Goal: Information Seeking & Learning: Find specific fact

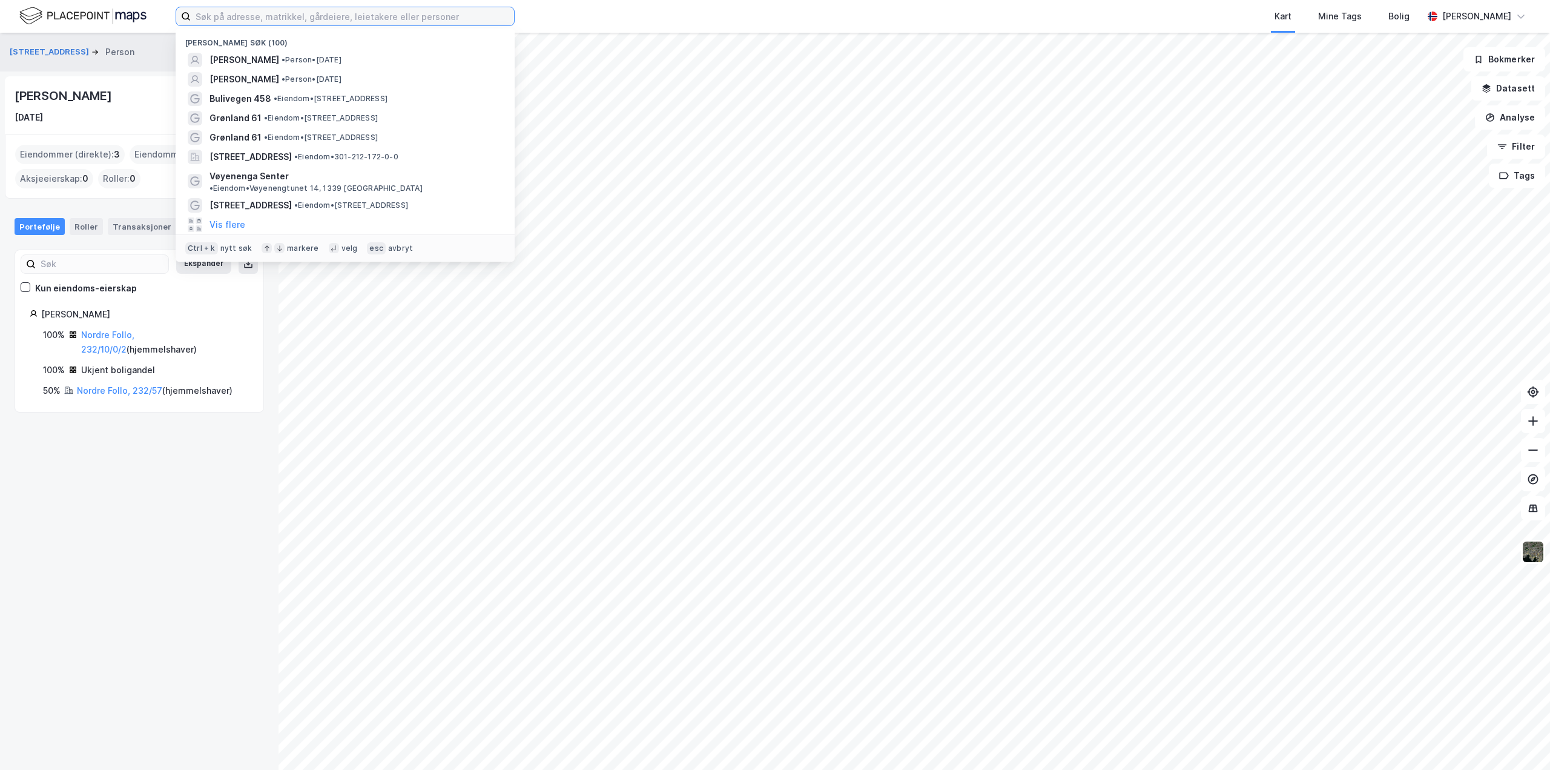
click at [199, 17] on input at bounding box center [352, 16] width 323 height 18
paste input "[PERSON_NAME]"
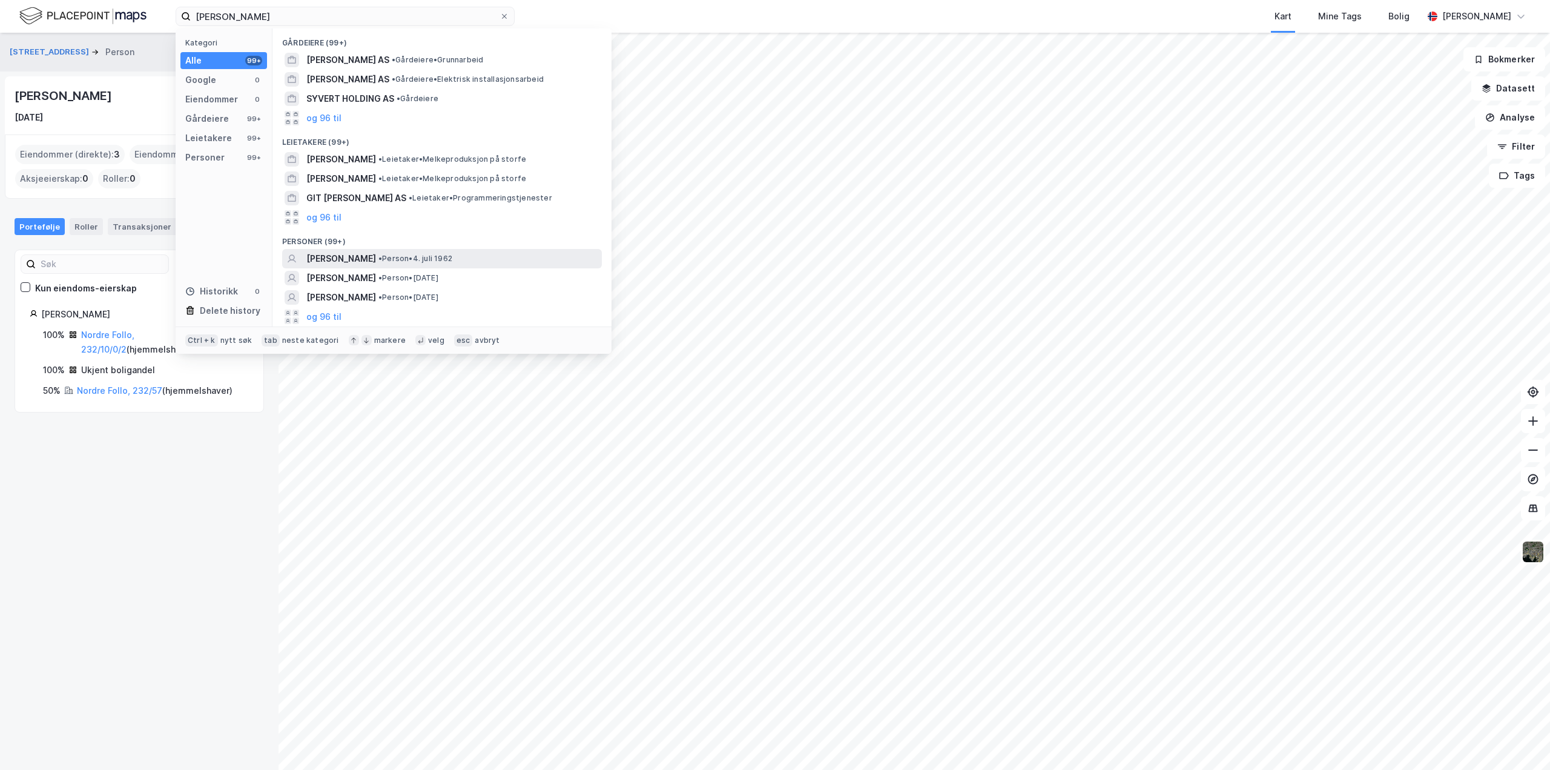
click at [331, 260] on span "[PERSON_NAME]" at bounding box center [341, 258] width 70 height 15
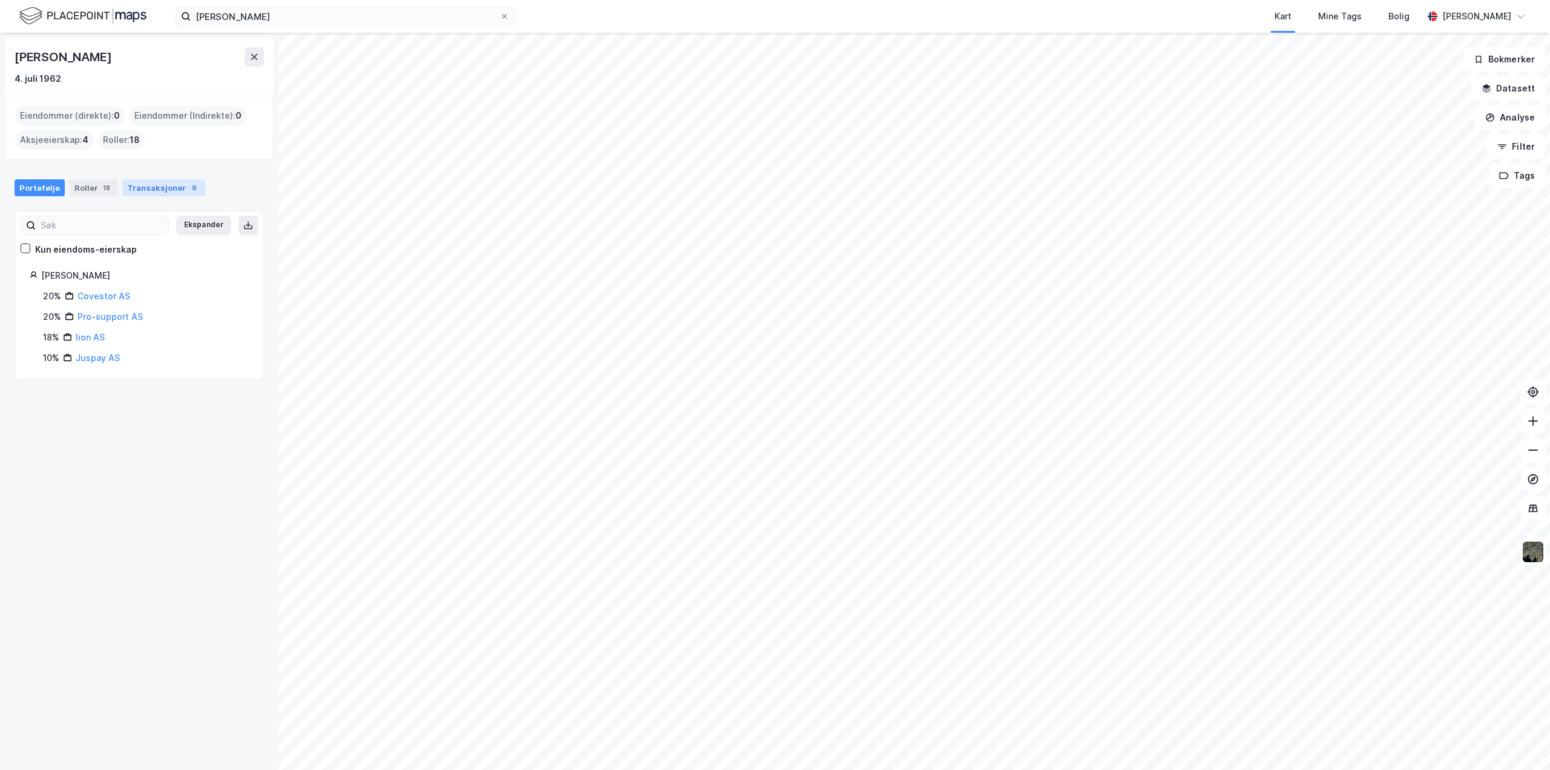
click at [168, 185] on div "Transaksjoner 9" at bounding box center [163, 187] width 83 height 17
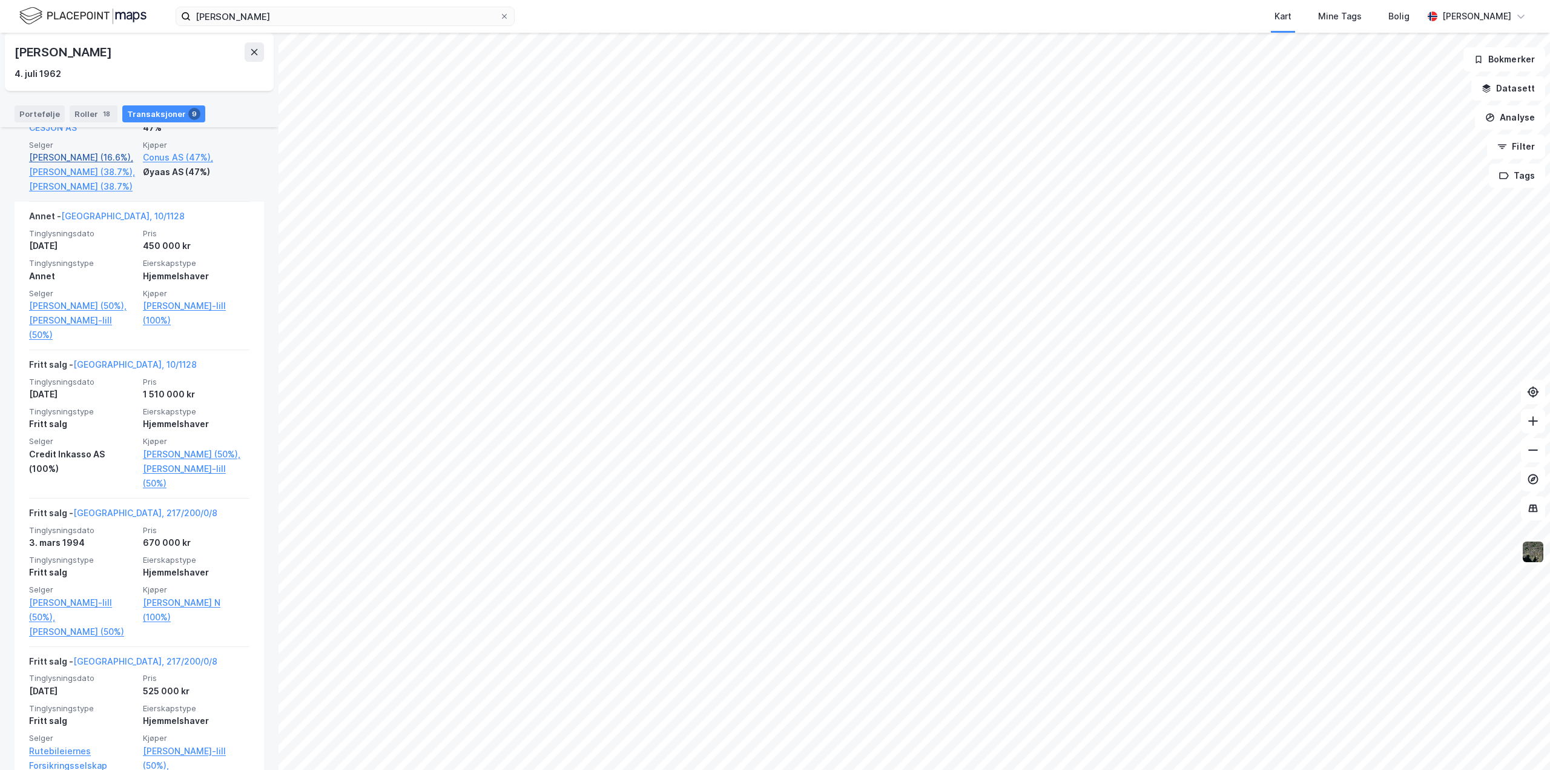
scroll to position [925, 0]
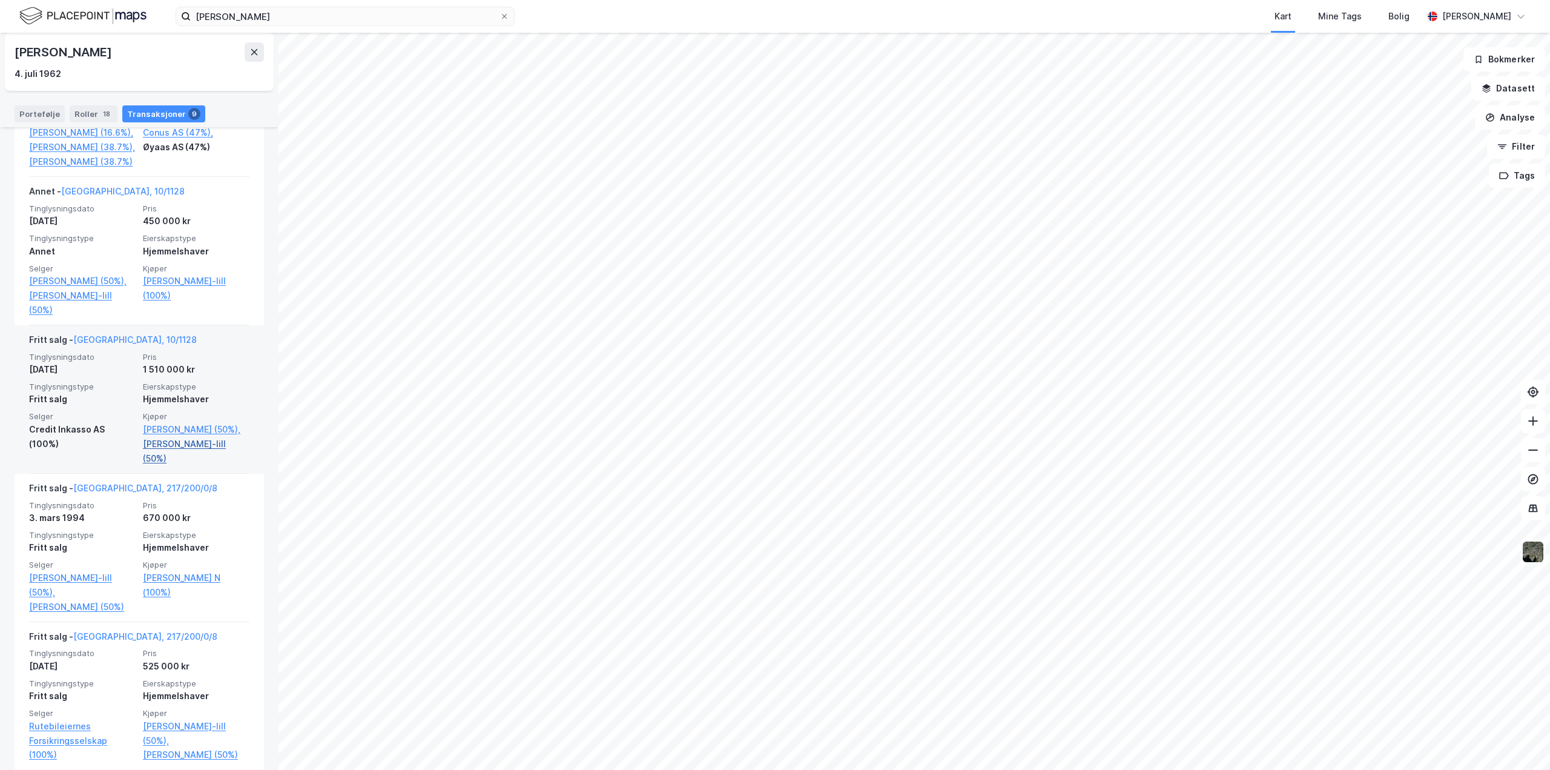
click at [167, 460] on link "[PERSON_NAME]-lill (50%)" at bounding box center [196, 451] width 107 height 29
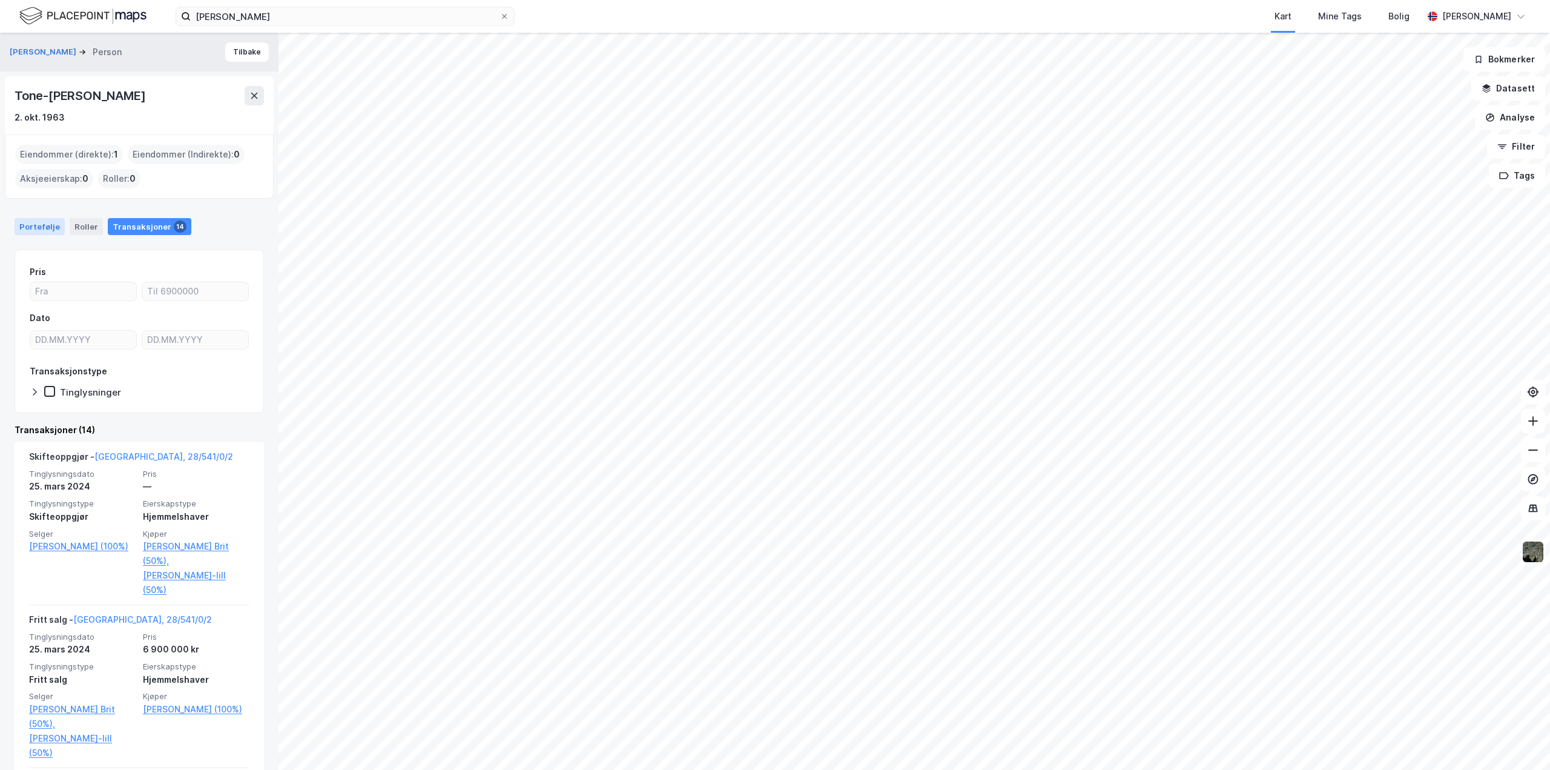
click at [41, 224] on div "Portefølje" at bounding box center [40, 226] width 50 height 17
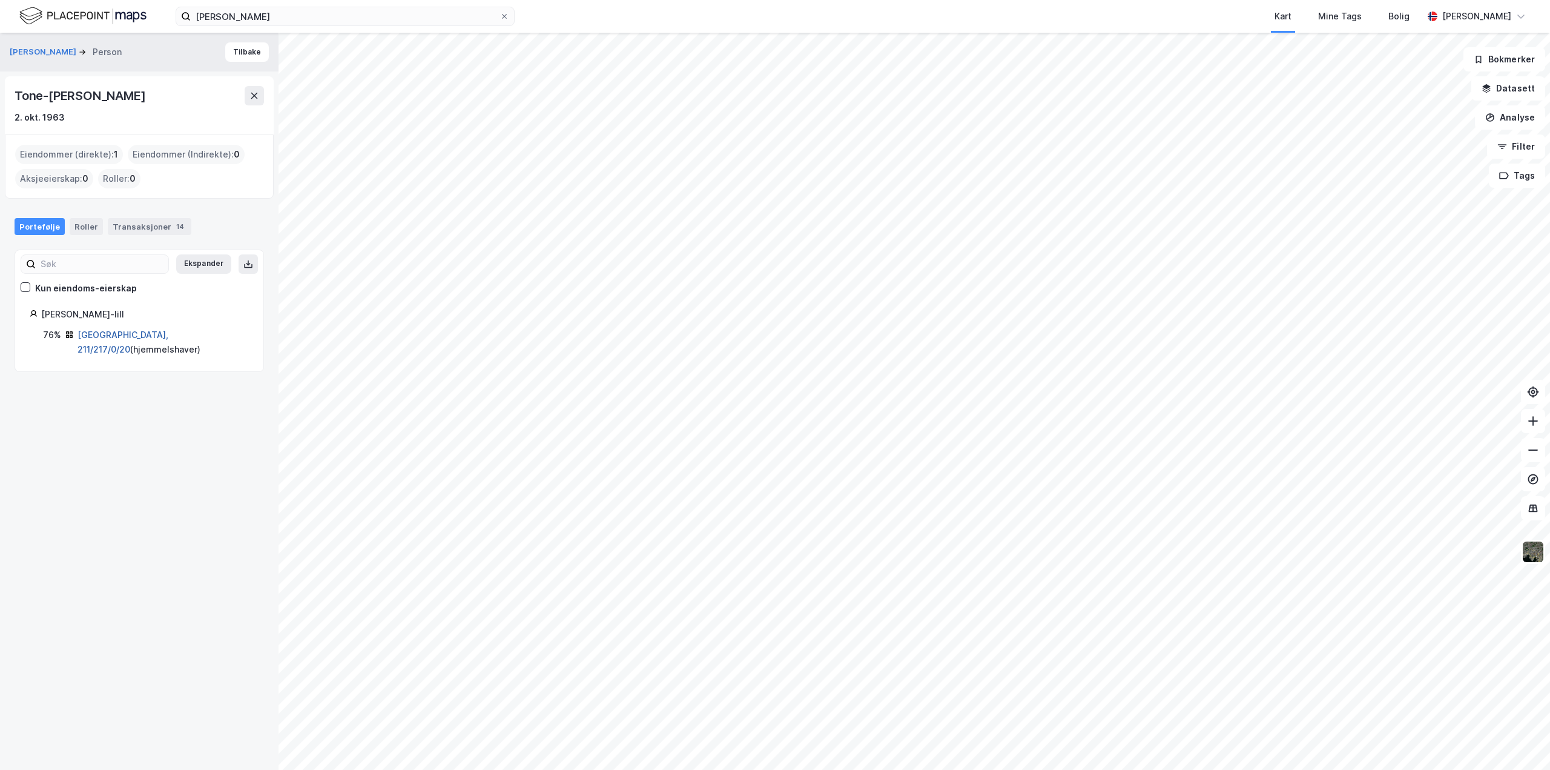
click at [106, 334] on link "[GEOGRAPHIC_DATA], 211/217/0/20" at bounding box center [123, 341] width 91 height 25
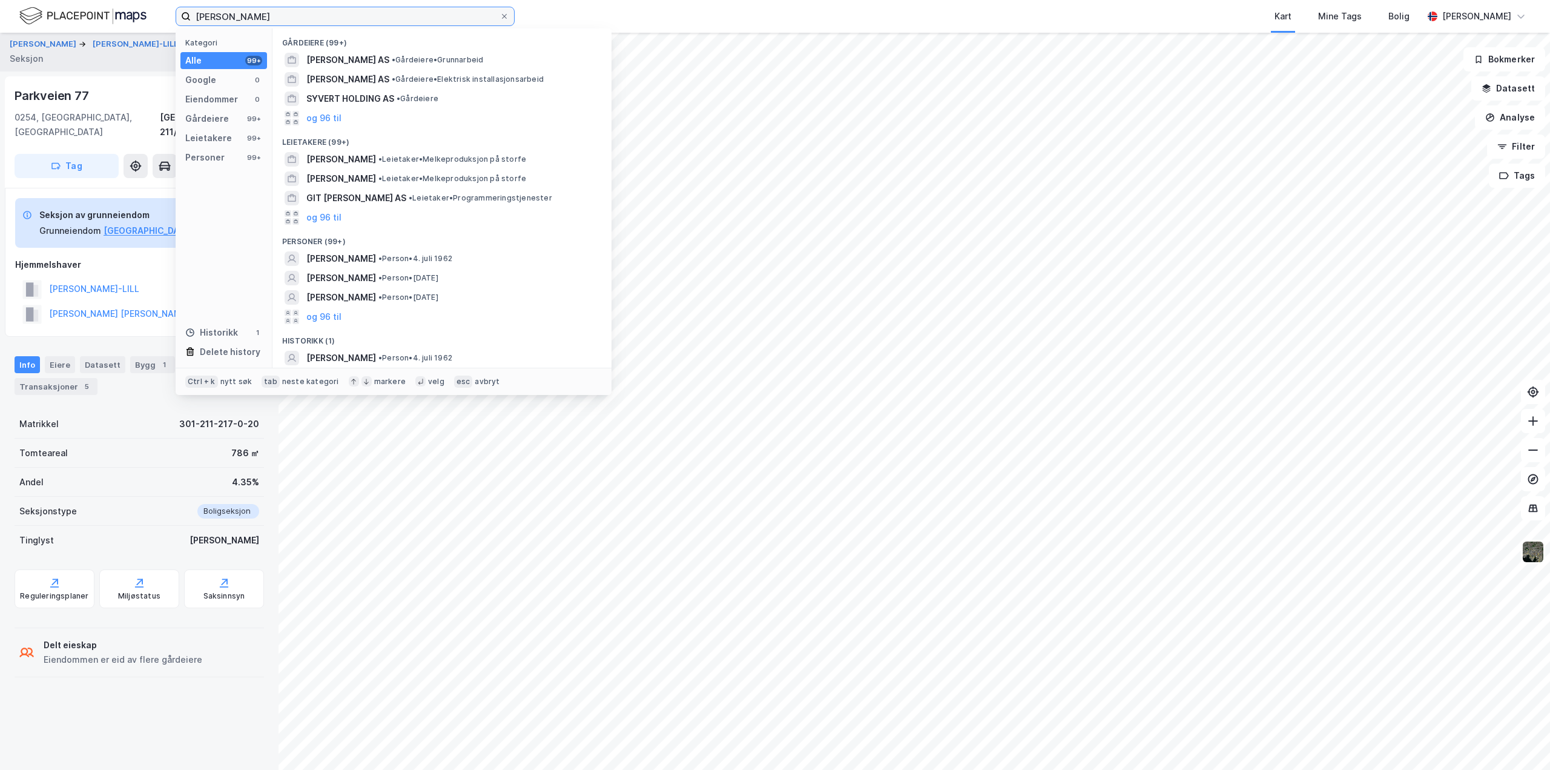
drag, startPoint x: 289, startPoint y: 18, endPoint x: -79, endPoint y: 19, distance: 368.8
click at [0, 19] on html "[PERSON_NAME] Kategori Alle 99+ Google 0 Eiendommer 0 Gårdeiere 99+ Leietakere …" at bounding box center [775, 385] width 1550 height 770
paste input "[PERSON_NAME]"
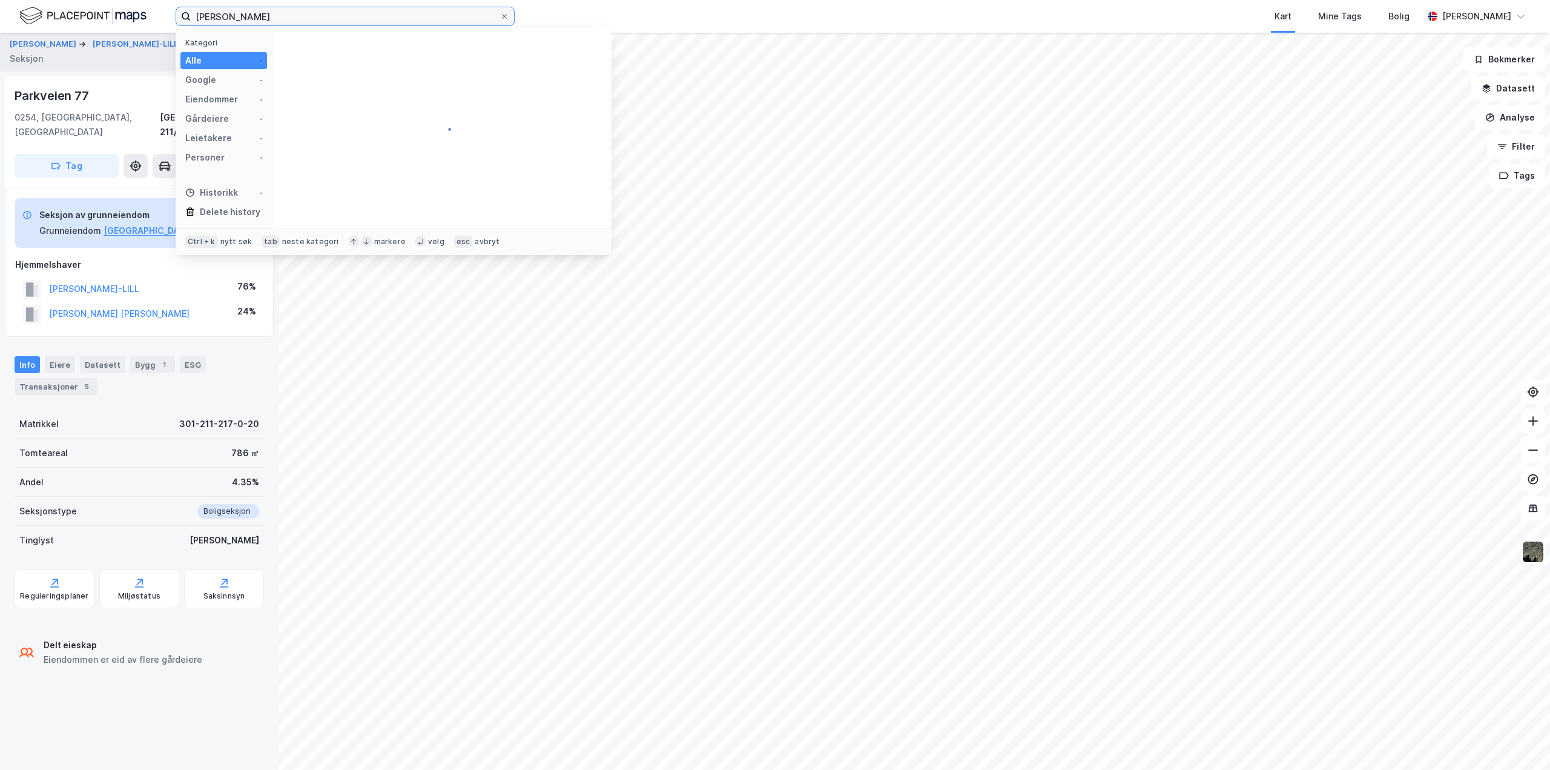
type input "[PERSON_NAME]"
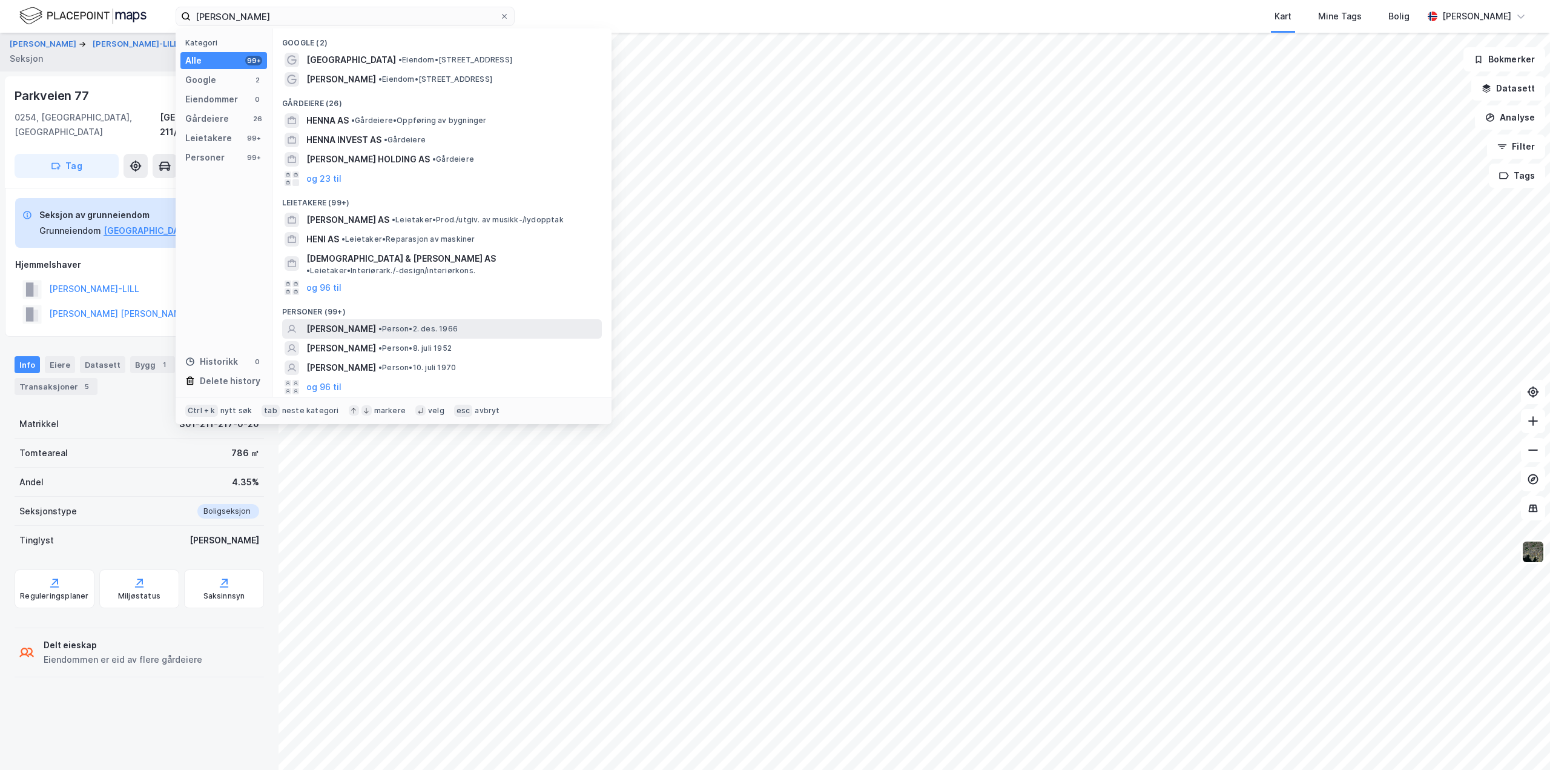
click at [330, 322] on span "[PERSON_NAME]" at bounding box center [341, 329] width 70 height 15
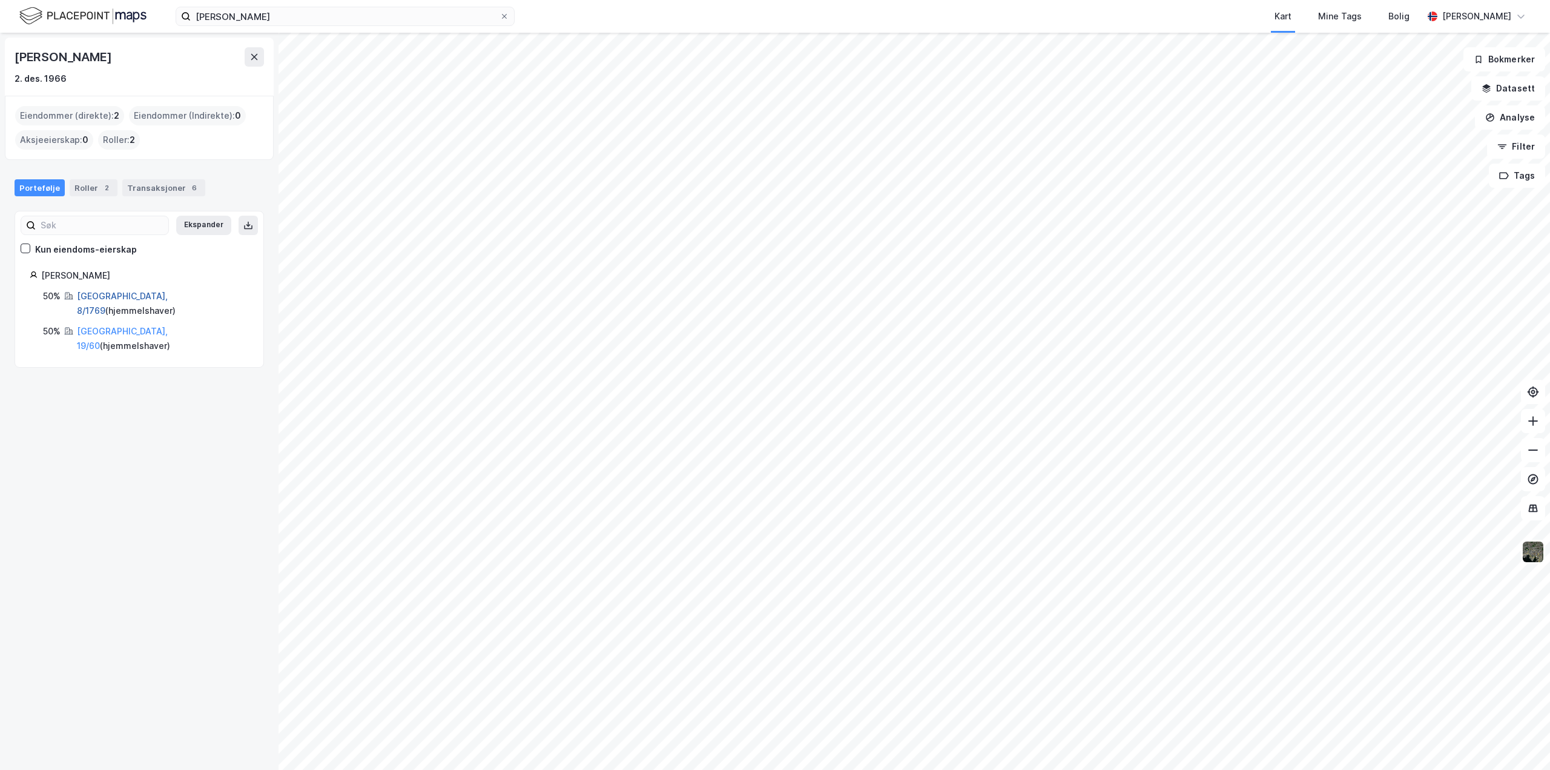
click at [97, 293] on link "[GEOGRAPHIC_DATA], 8/1769" at bounding box center [122, 303] width 91 height 25
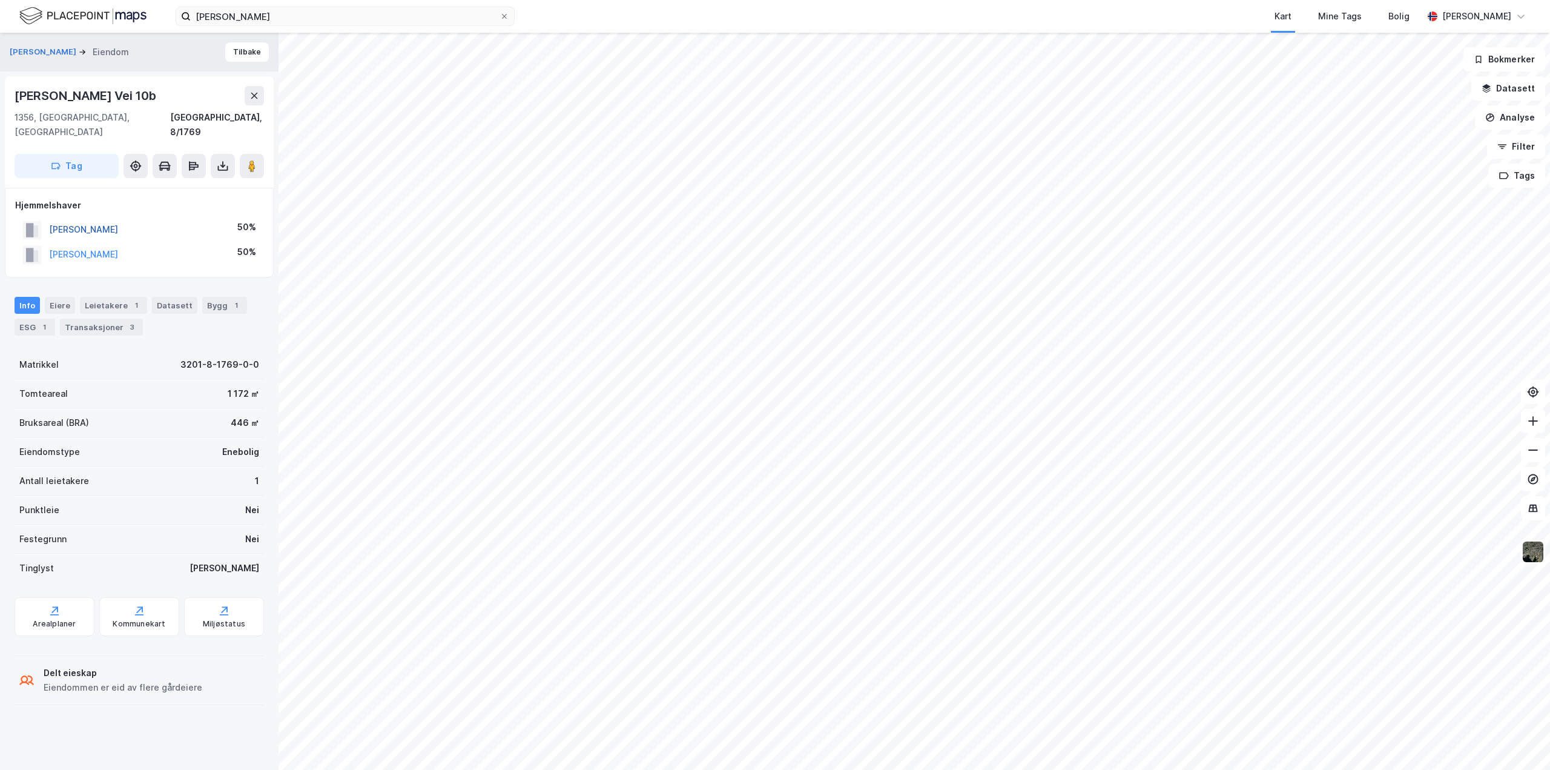
click at [0, 0] on button "[PERSON_NAME]" at bounding box center [0, 0] width 0 height 0
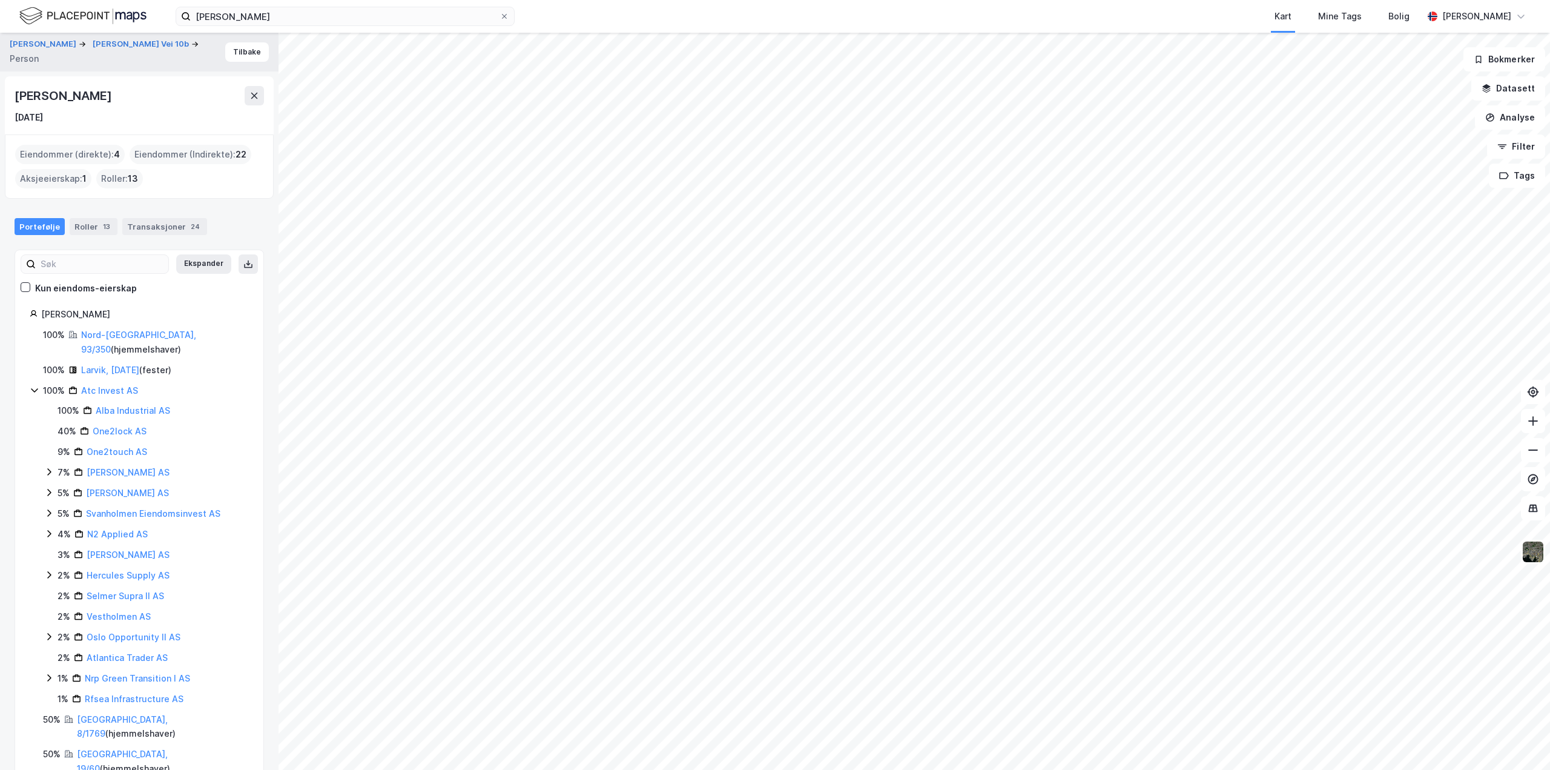
drag, startPoint x: 15, startPoint y: 97, endPoint x: 123, endPoint y: 105, distance: 108.0
click at [123, 105] on div "[PERSON_NAME]" at bounding box center [139, 95] width 249 height 19
copy div "[PERSON_NAME]"
